Goal: Transaction & Acquisition: Book appointment/travel/reservation

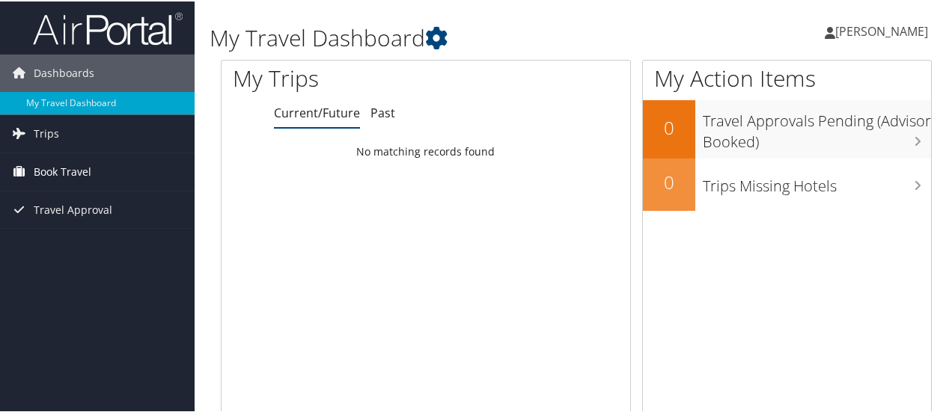
click at [44, 167] on span "Book Travel" at bounding box center [63, 170] width 58 height 37
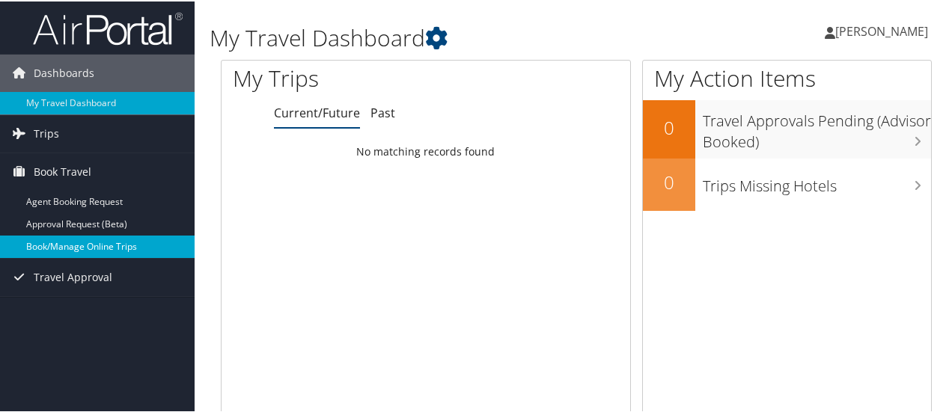
click at [61, 242] on link "Book/Manage Online Trips" at bounding box center [97, 245] width 195 height 22
